Goal: Navigation & Orientation: Find specific page/section

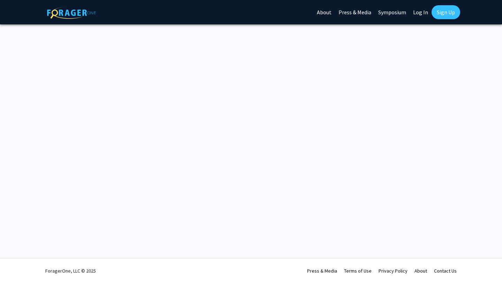
click at [422, 12] on link "Log In" at bounding box center [420, 12] width 22 height 24
click at [421, 12] on link "Log In" at bounding box center [420, 12] width 22 height 24
click at [68, 20] on link at bounding box center [71, 12] width 49 height 24
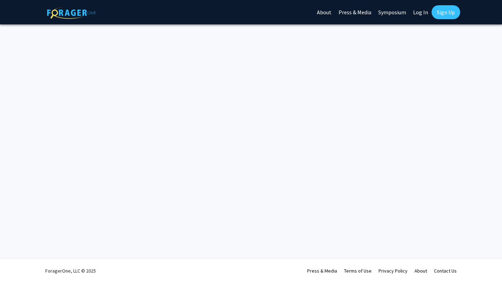
click at [68, 20] on link at bounding box center [71, 12] width 49 height 24
click at [442, 14] on link "Sign Up" at bounding box center [445, 12] width 29 height 14
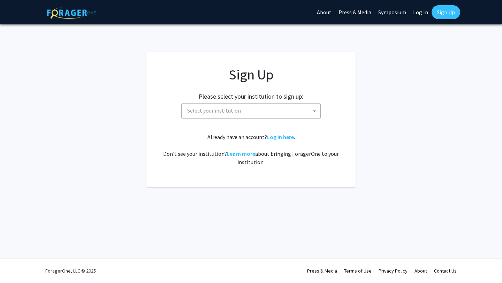
click at [423, 12] on link "Log In" at bounding box center [420, 12] width 22 height 24
click at [423, 12] on div at bounding box center [445, 31] width 98 height 56
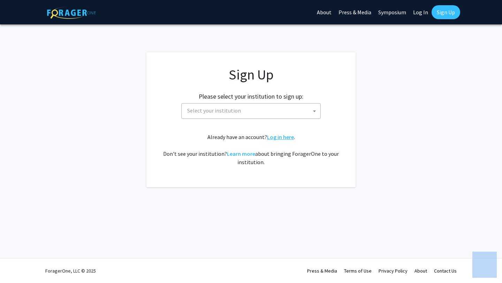
click at [273, 137] on link "Log in here" at bounding box center [280, 136] width 27 height 7
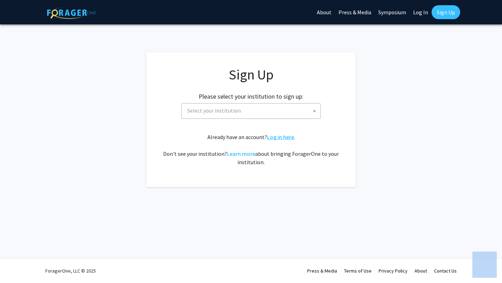
drag, startPoint x: 270, startPoint y: 134, endPoint x: 298, endPoint y: 139, distance: 28.0
click at [270, 134] on link "Log in here" at bounding box center [280, 136] width 27 height 7
click at [298, 139] on div "Already have an account? Log in here . Don't see your institution? Learn more a…" at bounding box center [250, 149] width 181 height 33
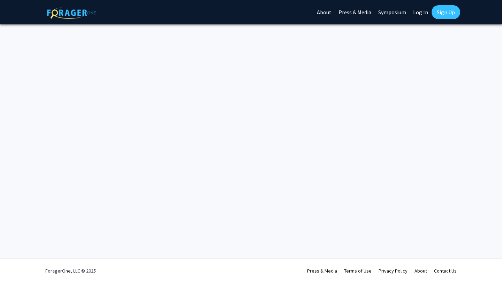
click at [325, 10] on link "About" at bounding box center [324, 12] width 22 height 24
click at [73, 15] on img at bounding box center [71, 13] width 49 height 12
click at [323, 269] on link "Press & Media" at bounding box center [322, 271] width 30 height 6
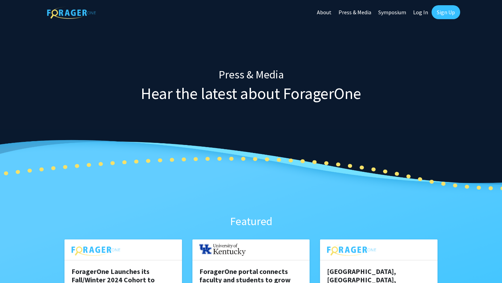
click at [424, 10] on div at bounding box center [445, 31] width 98 height 56
click at [417, 12] on link "Log In" at bounding box center [420, 12] width 22 height 24
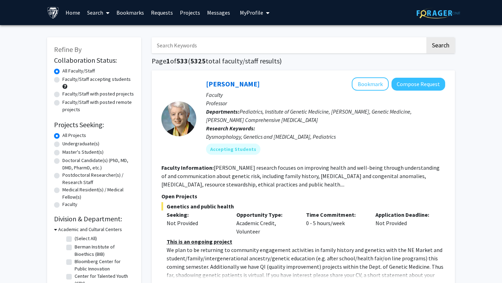
click at [160, 13] on link "Requests" at bounding box center [161, 12] width 29 height 24
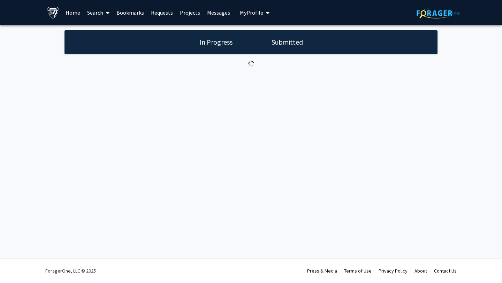
click at [283, 44] on h1 "Submitted" at bounding box center [287, 42] width 36 height 10
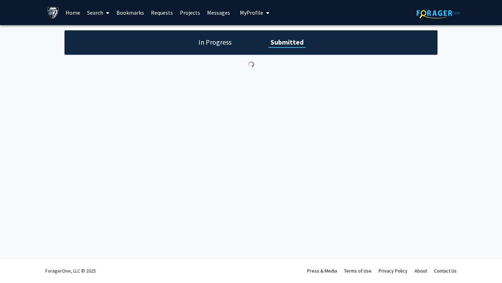
click at [129, 13] on link "Bookmarks" at bounding box center [130, 12] width 34 height 24
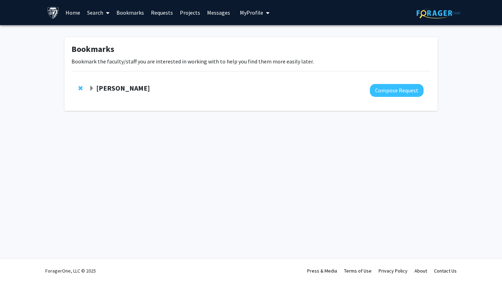
click at [164, 11] on link "Requests" at bounding box center [161, 12] width 29 height 24
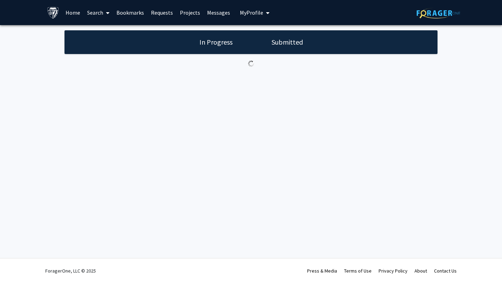
click at [295, 41] on h1 "Submitted" at bounding box center [287, 42] width 36 height 10
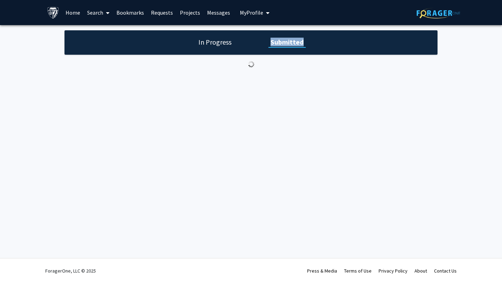
click at [295, 41] on h1 "Submitted" at bounding box center [286, 42] width 37 height 10
click at [179, 45] on div "In Progress Submitted" at bounding box center [250, 42] width 373 height 24
